Goal: Information Seeking & Learning: Check status

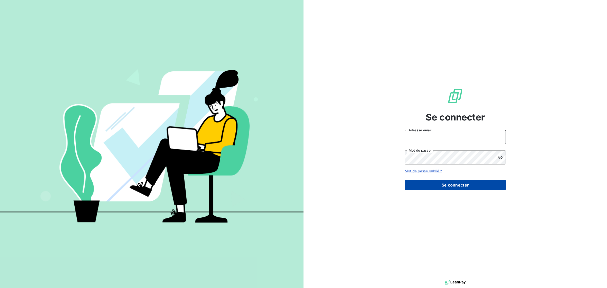
type input "[EMAIL_ADDRESS][DOMAIN_NAME]"
click at [436, 181] on button "Se connecter" at bounding box center [454, 184] width 101 height 11
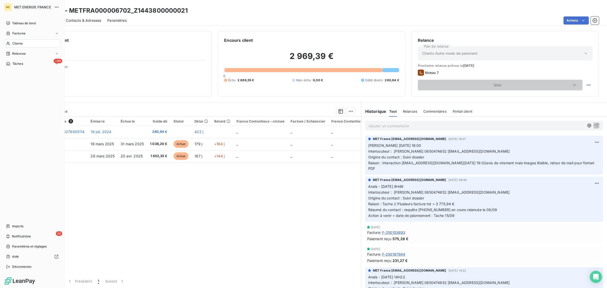
click at [7, 44] on icon at bounding box center [8, 43] width 4 height 4
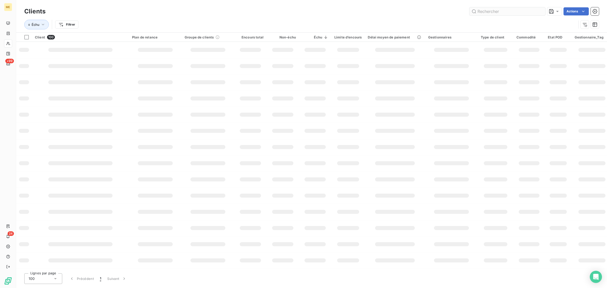
click at [507, 8] on input "text" at bounding box center [507, 11] width 76 height 8
click at [507, 9] on input "text" at bounding box center [507, 11] width 76 height 8
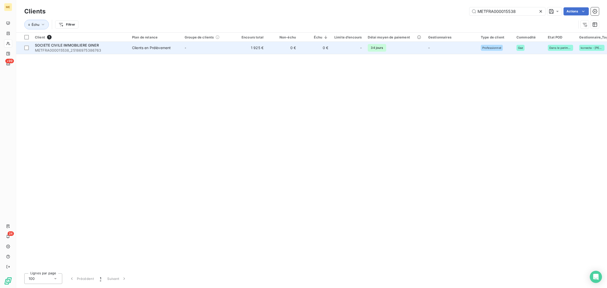
type input "METFRA000015538"
click at [281, 46] on td "0 €" at bounding box center [282, 48] width 32 height 12
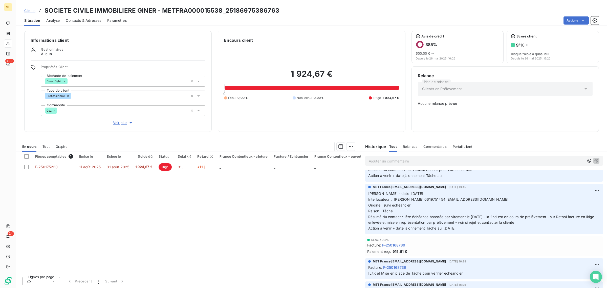
scroll to position [95, 0]
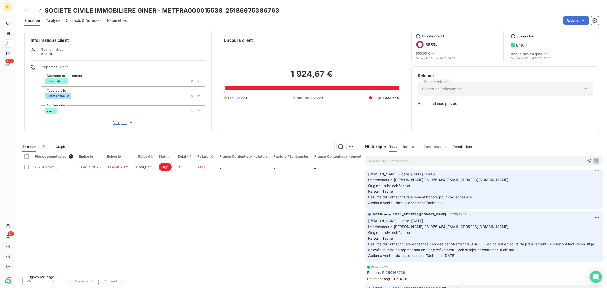
drag, startPoint x: 528, startPoint y: 251, endPoint x: 353, endPoint y: 228, distance: 175.9
click at [357, 229] on div "En cours Tout Graphe Pièces comptables 1 Émise le Échue le Solde dû Statut Déla…" at bounding box center [311, 213] width 591 height 150
click at [280, 225] on div "Pièces comptables 1 Émise le Échue le Solde dû Statut Délai Retard France Conte…" at bounding box center [188, 212] width 345 height 121
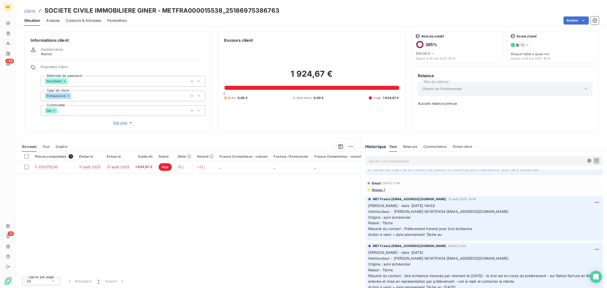
scroll to position [0, 0]
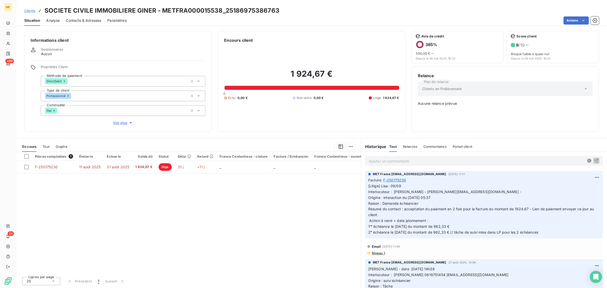
click at [212, 221] on div "Pièces comptables 1 Émise le Échue le Solde dû Statut Délai Retard France Conte…" at bounding box center [188, 212] width 345 height 121
click at [120, 127] on div "Informations client Gestionnaires Aucun Propriétés Client Méthode de paiement D…" at bounding box center [117, 81] width 187 height 101
click at [120, 124] on span "Voir plus" at bounding box center [123, 122] width 20 height 5
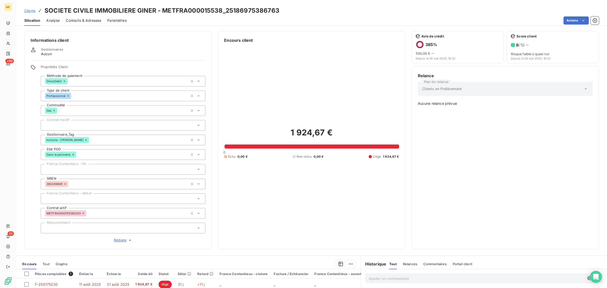
click at [118, 237] on button "Réduire" at bounding box center [123, 240] width 165 height 6
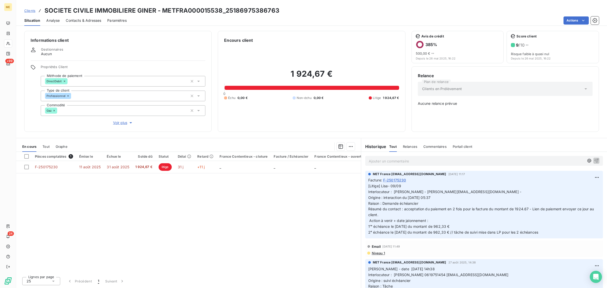
click at [8, 42] on icon at bounding box center [8, 43] width 4 height 3
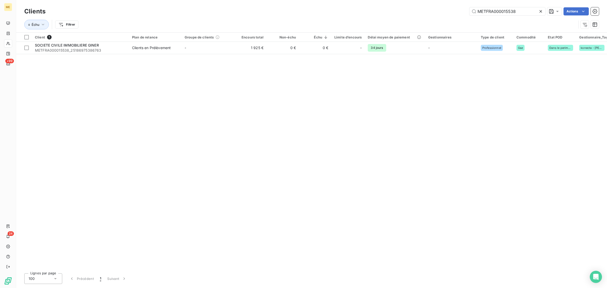
drag, startPoint x: 521, startPoint y: 11, endPoint x: 439, endPoint y: 9, distance: 81.7
click at [447, 9] on div "METFRA000015538 Actions" at bounding box center [325, 11] width 547 height 8
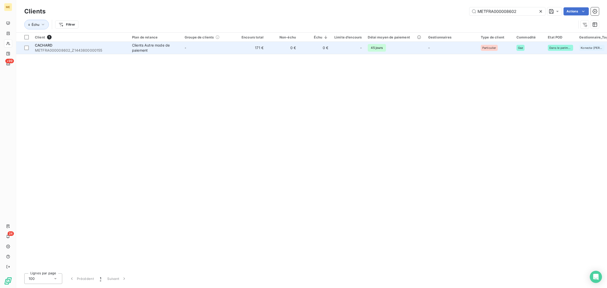
type input "METFRA000008602"
click at [264, 50] on td "171 €" at bounding box center [250, 48] width 32 height 12
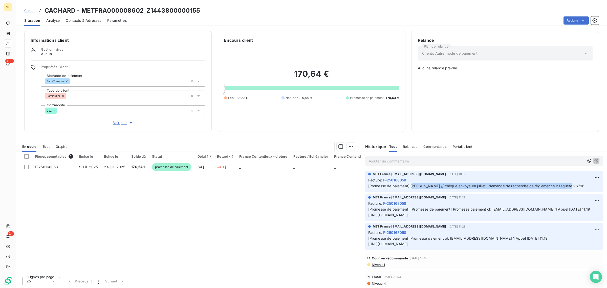
drag, startPoint x: 423, startPoint y: 188, endPoint x: 573, endPoint y: 185, distance: 149.7
click at [571, 185] on p "[Promesse de paiement] [PERSON_NAME] // chèque envoyé en juillet . demande de r…" at bounding box center [484, 186] width 232 height 6
click at [573, 185] on p "[Promesse de paiement] [PERSON_NAME] // chèque envoyé en juillet . demande de r…" at bounding box center [484, 186] width 232 height 6
drag, startPoint x: 570, startPoint y: 186, endPoint x: 573, endPoint y: 189, distance: 3.6
click at [573, 189] on p "[Promesse de paiement] [PERSON_NAME] // chèque envoyé en juillet . demande de r…" at bounding box center [484, 186] width 232 height 6
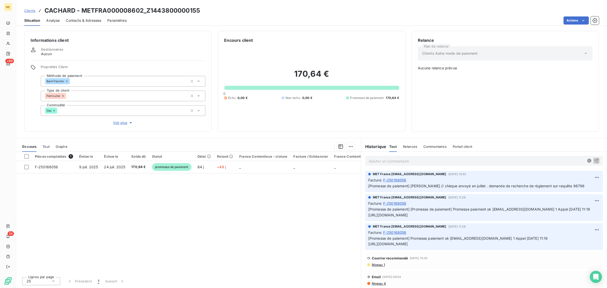
click at [572, 187] on p "[Promesse de paiement] [PERSON_NAME] // chèque envoyé en juillet . demande de r…" at bounding box center [484, 186] width 232 height 6
drag, startPoint x: 565, startPoint y: 187, endPoint x: 557, endPoint y: 187, distance: 7.8
click at [557, 187] on p "[Promesse de paiement] [PERSON_NAME] // chèque envoyé en juillet . demande de r…" at bounding box center [484, 186] width 232 height 6
copy span "96796"
click at [499, 218] on p "[Promesse de paiement] [Promesse de paiement] Promesse paiement ok [EMAIL_ADDRE…" at bounding box center [484, 212] width 232 height 12
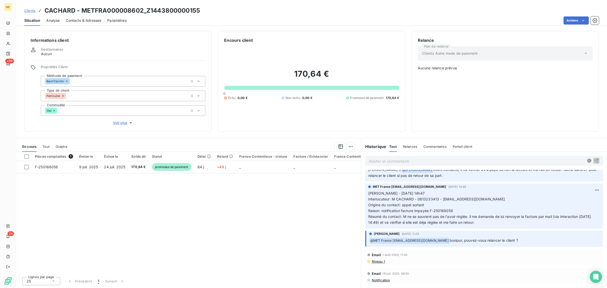
scroll to position [158, 0]
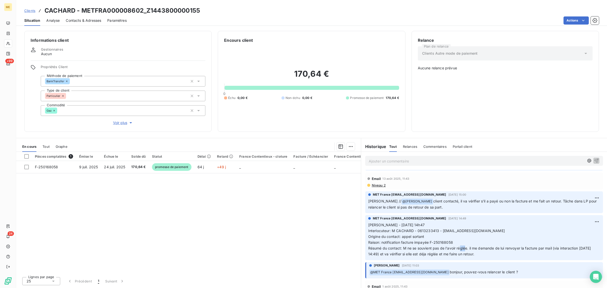
click at [465, 256] on span "Résumé du contact: M ne se souvient pas de l'avoir réglée. il me demande de lui…" at bounding box center [480, 251] width 224 height 10
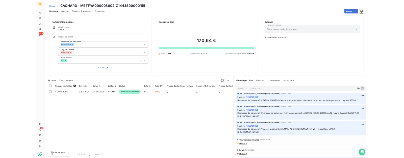
scroll to position [0, 0]
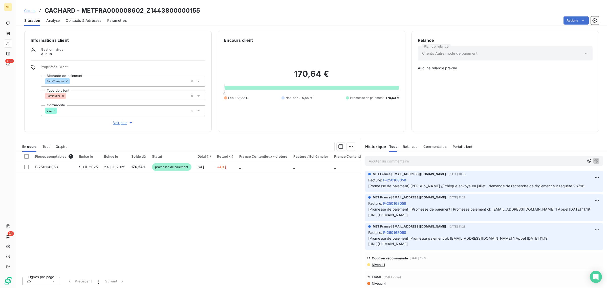
drag, startPoint x: 501, startPoint y: 221, endPoint x: 366, endPoint y: 216, distance: 135.3
click at [366, 216] on div "MET [GEOGRAPHIC_DATA] [EMAIL_ADDRESS][DOMAIN_NAME] [DATE] 11:28 Facture : F-250…" at bounding box center [484, 207] width 238 height 27
copy span "[URL][DOMAIN_NAME]"
click at [460, 205] on div "Facture : F-250168058" at bounding box center [484, 202] width 232 height 5
